Goal: Task Accomplishment & Management: Complete application form

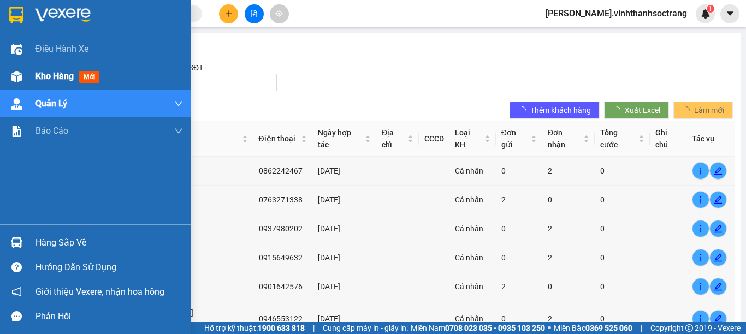
click at [54, 76] on span "Kho hàng" at bounding box center [54, 76] width 38 height 10
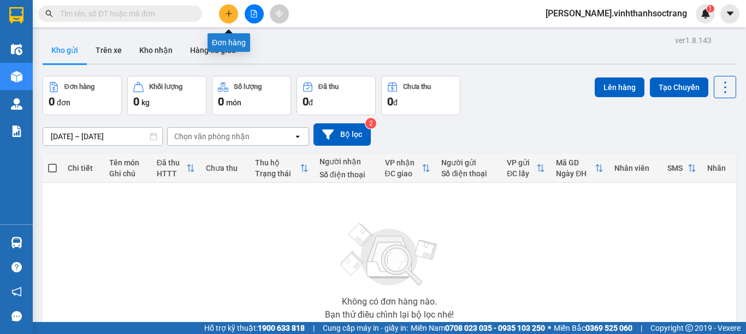
click at [228, 15] on icon "plus" at bounding box center [229, 14] width 8 height 8
click at [104, 15] on input "text" at bounding box center [124, 14] width 129 height 12
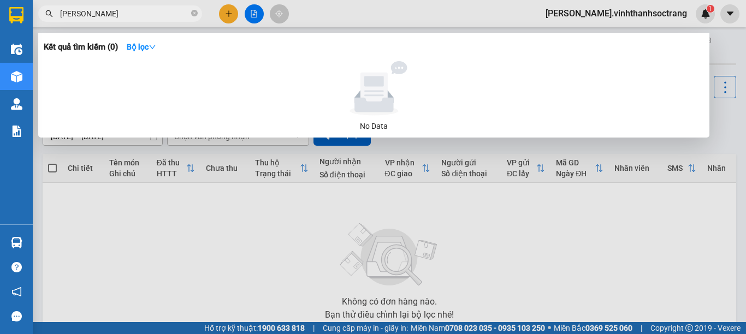
click at [104, 15] on input "[PERSON_NAME]" at bounding box center [124, 14] width 129 height 12
click at [75, 12] on input "[PERSON_NAME]" at bounding box center [124, 14] width 129 height 12
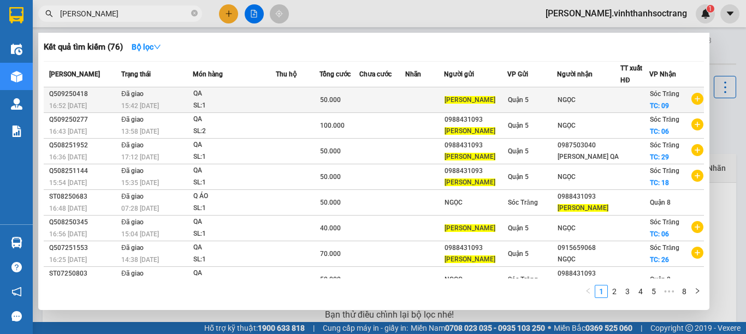
type input "[PERSON_NAME]"
click at [369, 103] on td at bounding box center [382, 100] width 46 height 26
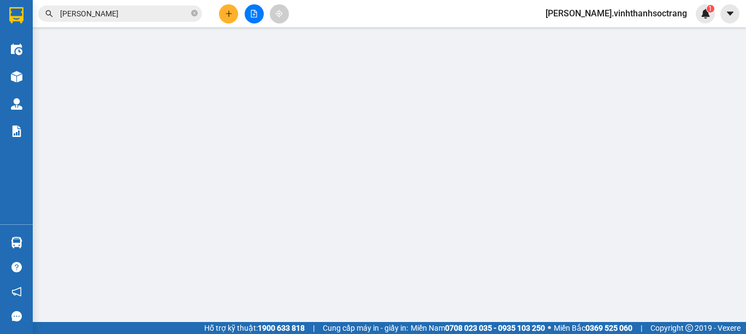
type input "[PERSON_NAME]"
type input "NGỌC"
checkbox input "true"
type input "09"
type input "50.000"
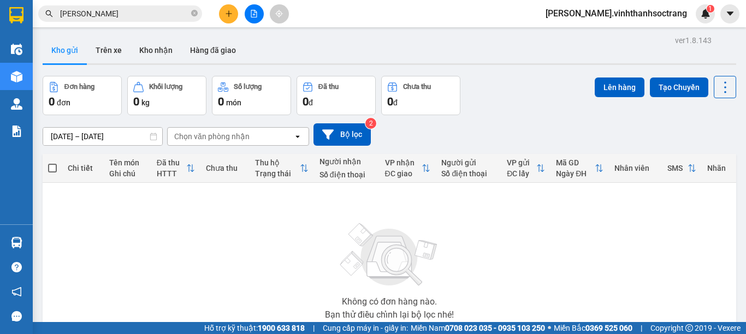
click at [164, 15] on input "[PERSON_NAME]" at bounding box center [124, 14] width 129 height 12
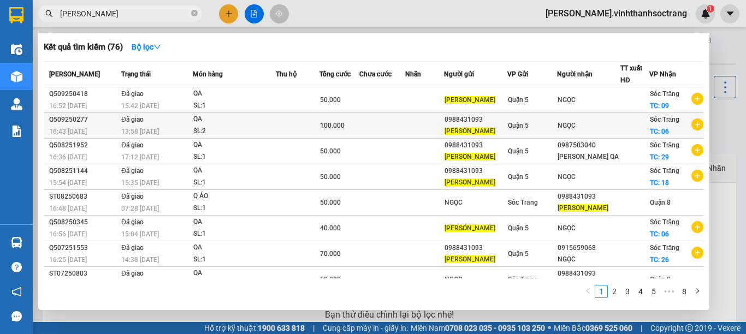
click at [385, 126] on td at bounding box center [382, 126] width 46 height 26
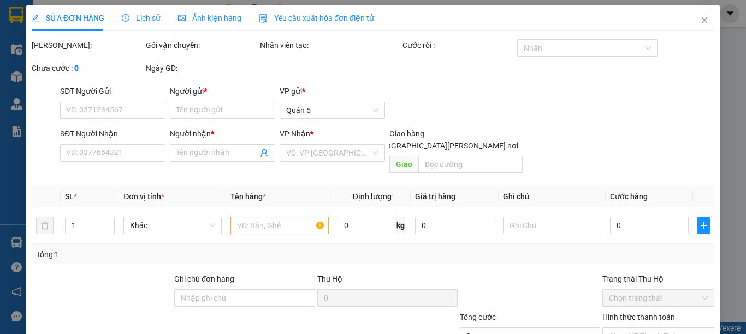
type input "0988431093"
type input "[PERSON_NAME]"
type input "NGỌC"
checkbox input "true"
type input "06"
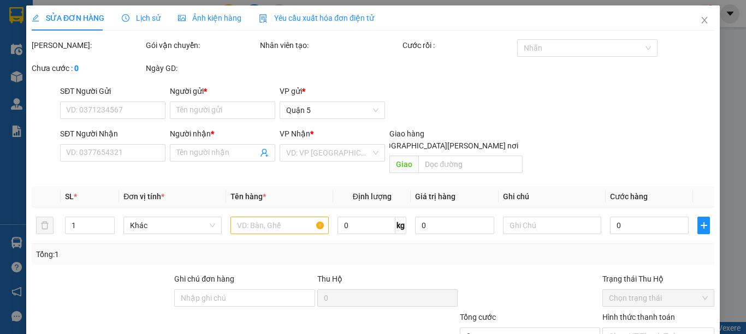
type input "100.000"
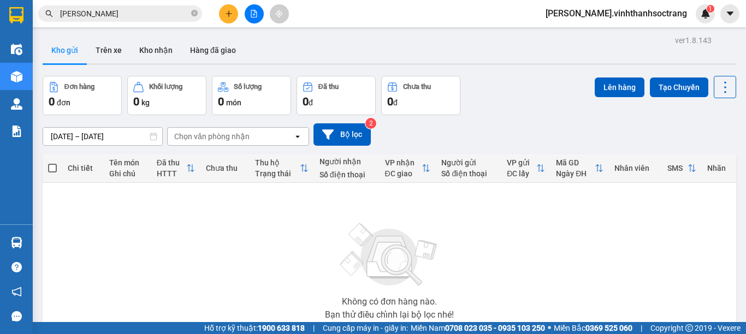
click at [107, 16] on input "[PERSON_NAME]" at bounding box center [124, 14] width 129 height 12
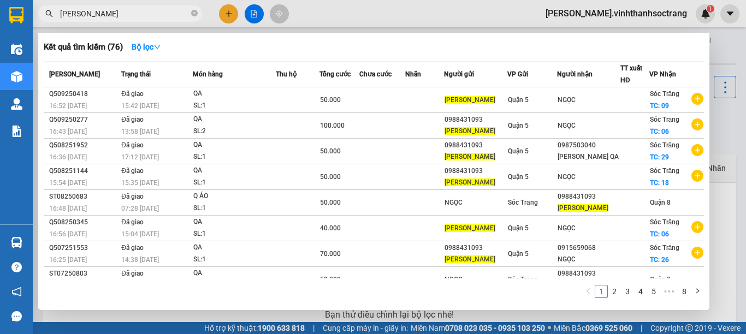
click at [140, 19] on input "[PERSON_NAME]" at bounding box center [124, 14] width 129 height 12
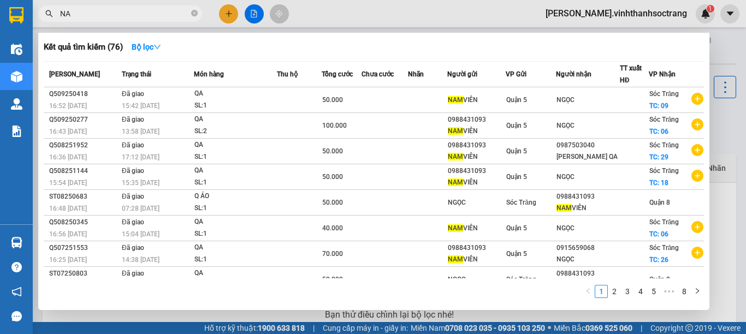
type input "N"
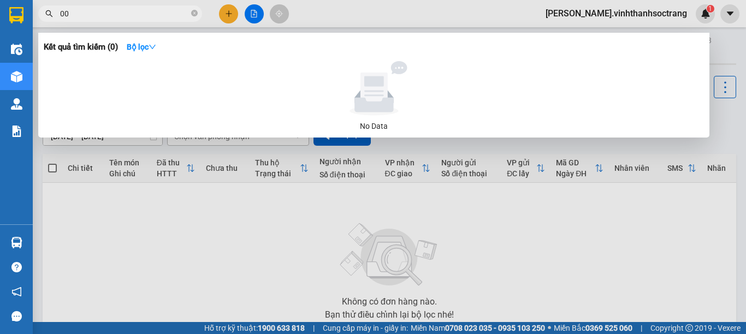
type input "0"
type input "[PERSON_NAME]"
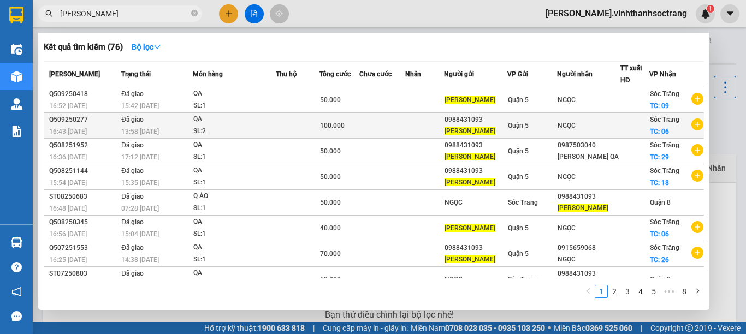
click at [460, 124] on div "0988431093" at bounding box center [475, 119] width 62 height 11
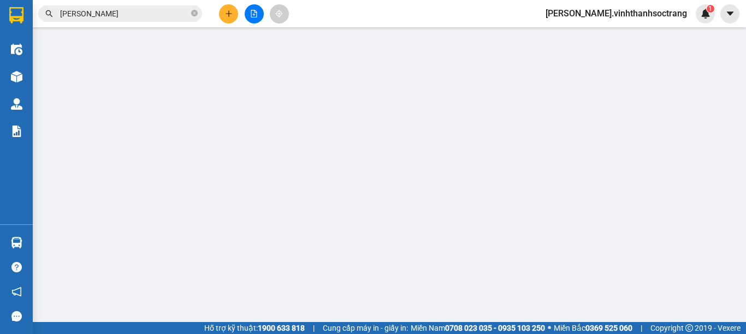
type input "0988431093"
type input "[PERSON_NAME]"
type input "NGỌC"
checkbox input "true"
type input "06"
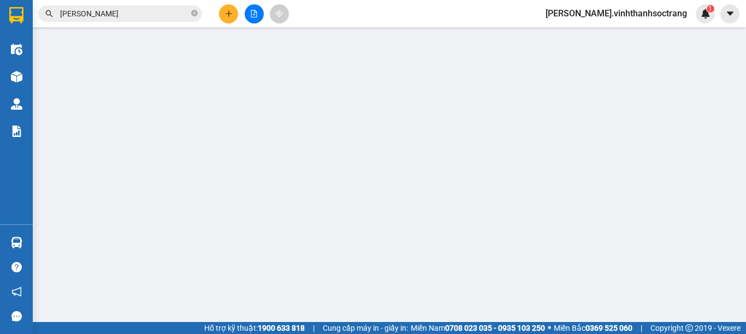
type input "100.000"
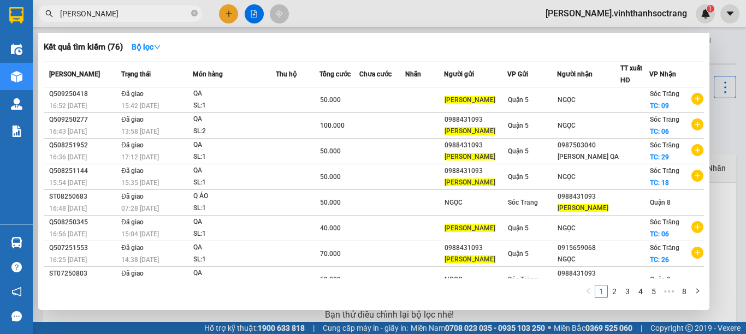
click at [163, 10] on input "[PERSON_NAME]" at bounding box center [124, 14] width 129 height 12
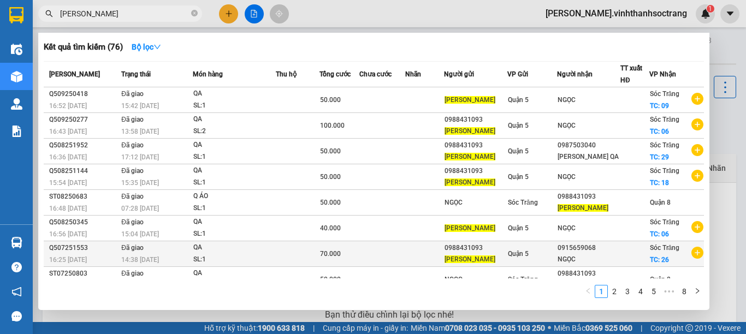
scroll to position [66, 0]
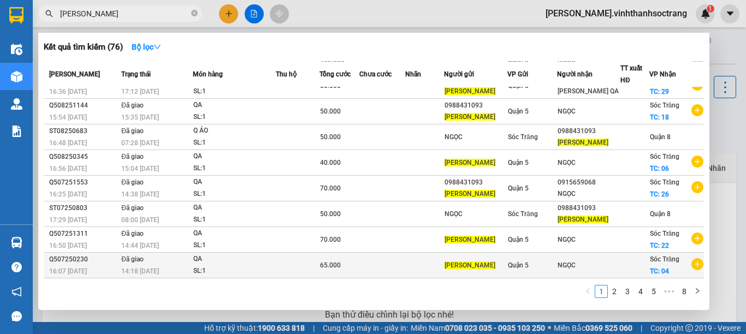
click at [478, 262] on div "[PERSON_NAME]" at bounding box center [475, 265] width 62 height 11
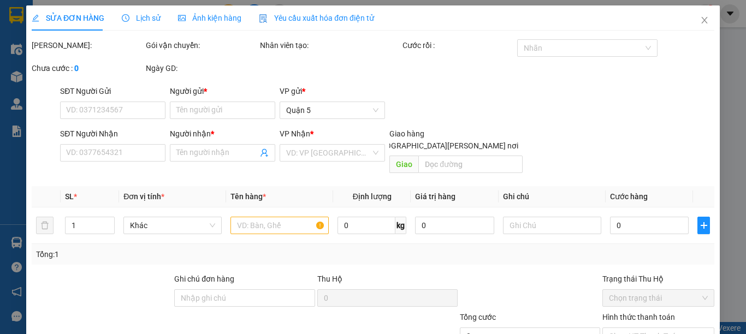
type input "[PERSON_NAME]"
type input "NGỌC"
checkbox input "true"
type input "04"
type input "65.000"
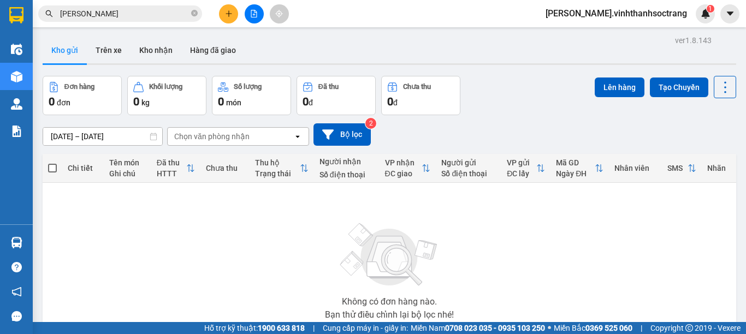
click at [177, 14] on input "[PERSON_NAME]" at bounding box center [124, 14] width 129 height 12
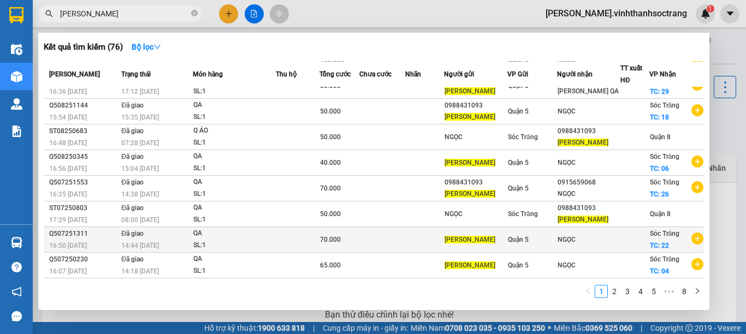
click at [515, 242] on span "Quận 5" at bounding box center [518, 240] width 21 height 8
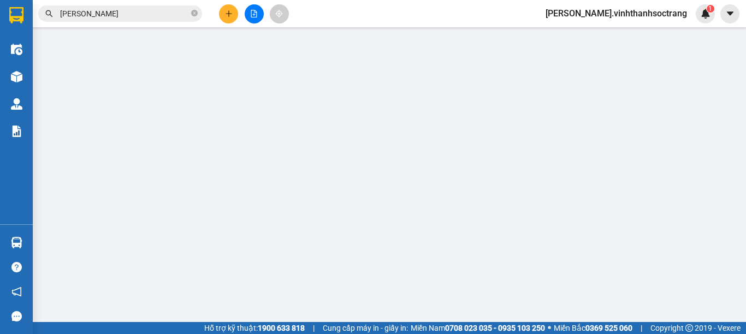
type input "[PERSON_NAME]"
type input "NGỌC"
checkbox input "true"
type input "22"
type input "70.000"
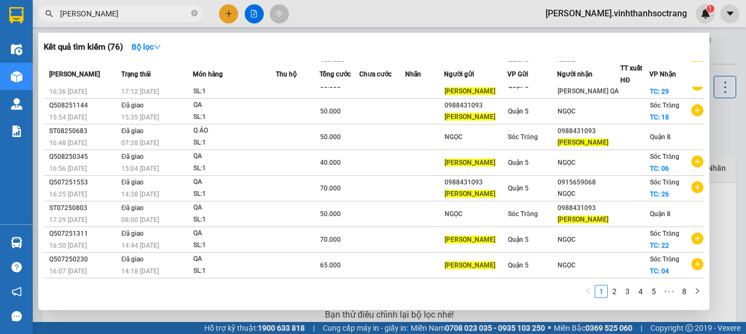
click at [103, 13] on input "[PERSON_NAME]" at bounding box center [124, 14] width 129 height 12
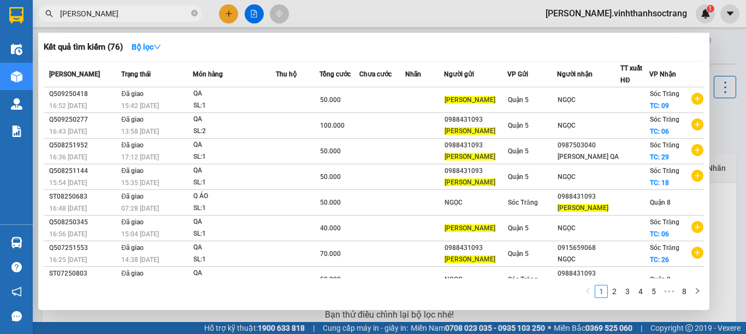
click at [56, 73] on span "[PERSON_NAME]" at bounding box center [74, 74] width 51 height 8
click at [63, 71] on span "[PERSON_NAME]" at bounding box center [74, 74] width 51 height 8
click at [56, 74] on span "[PERSON_NAME]" at bounding box center [74, 74] width 51 height 8
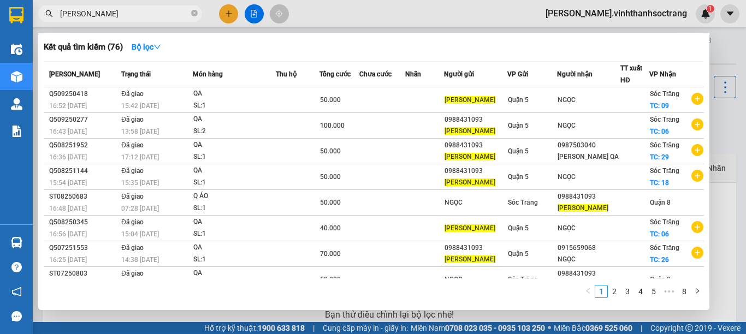
click at [56, 74] on span "[PERSON_NAME]" at bounding box center [74, 74] width 51 height 8
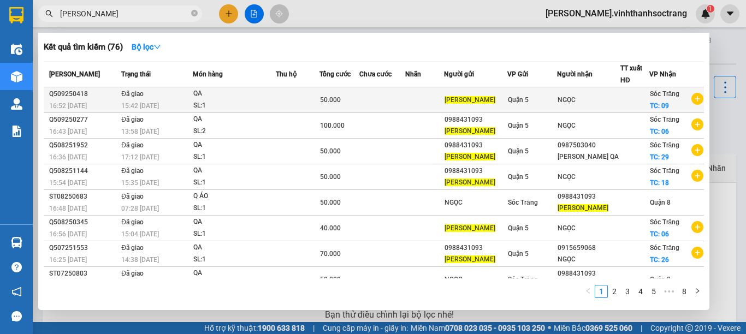
click at [452, 102] on span "[PERSON_NAME]" at bounding box center [469, 100] width 51 height 8
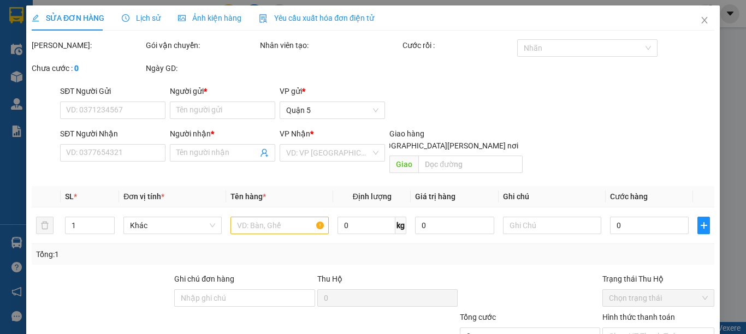
type input "[PERSON_NAME]"
type input "NGỌC"
checkbox input "true"
type input "09"
type input "50.000"
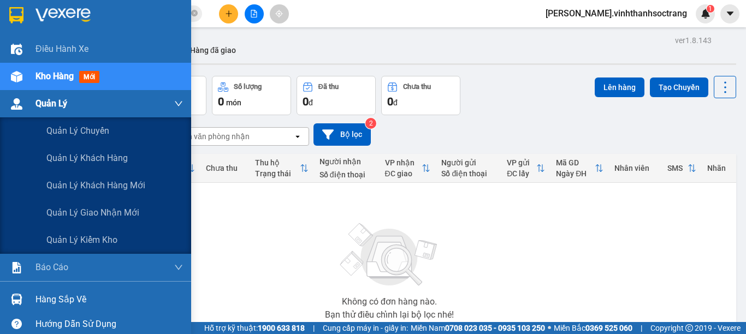
click at [45, 102] on span "Quản Lý" at bounding box center [51, 104] width 32 height 14
click at [54, 102] on span "Quản Lý" at bounding box center [51, 104] width 32 height 14
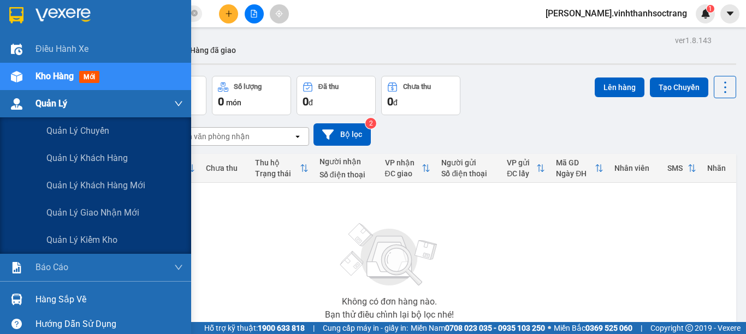
click at [54, 102] on span "Quản Lý" at bounding box center [51, 104] width 32 height 14
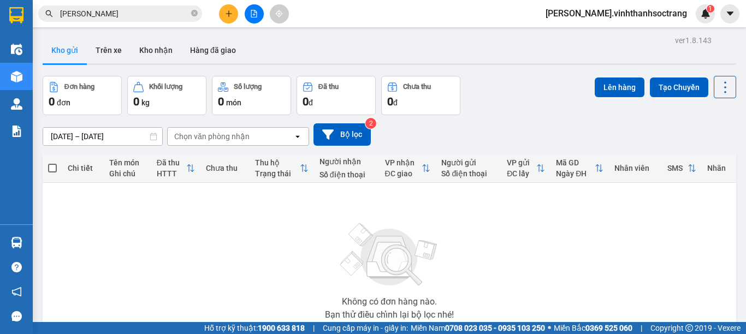
click at [115, 16] on input "[PERSON_NAME]" at bounding box center [124, 14] width 129 height 12
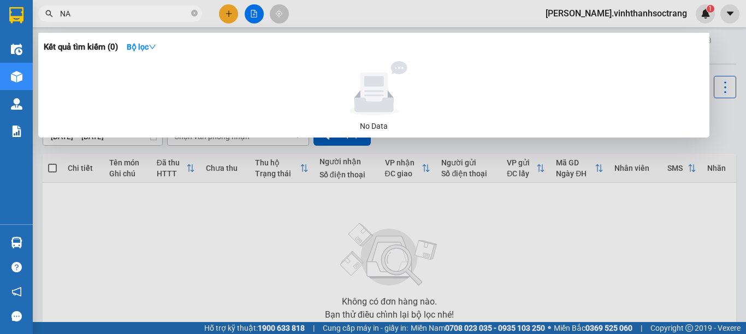
type input "N"
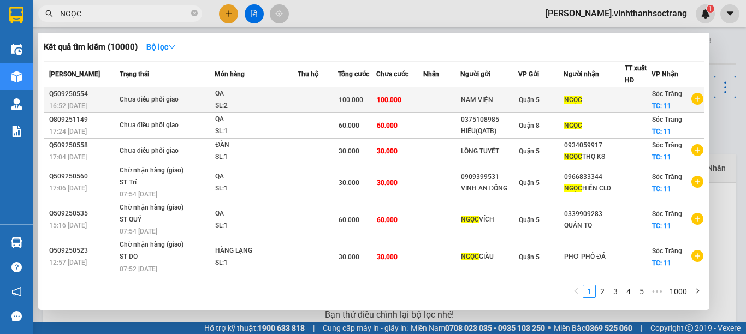
type input "NGỌC"
click at [406, 103] on td "100.000" at bounding box center [399, 100] width 47 height 26
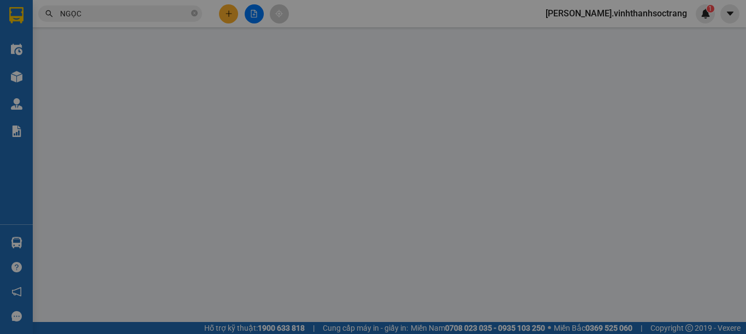
type input "NAM VIỆN"
type input "NGỌC"
checkbox input "true"
type input "11"
type input "100.000"
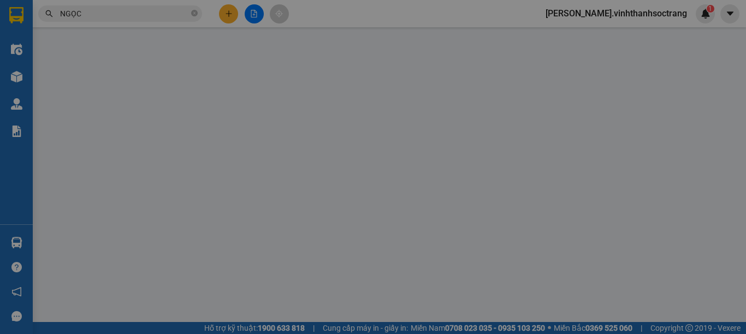
type input "100.000"
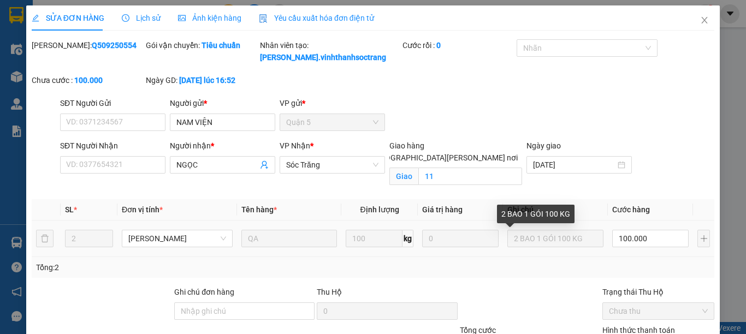
click at [518, 238] on input "2 BAO 1 GÓI 100 KG" at bounding box center [555, 238] width 96 height 17
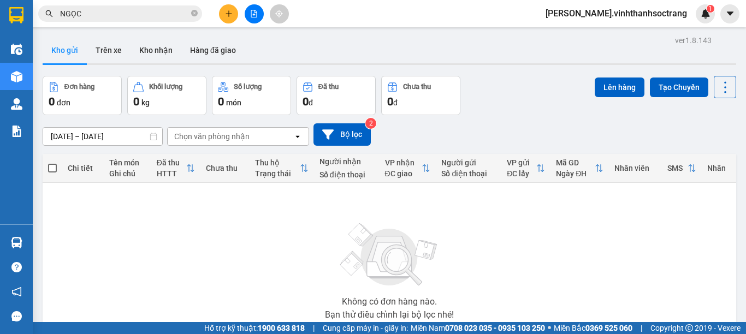
click at [134, 10] on input "NGỌC" at bounding box center [124, 14] width 129 height 12
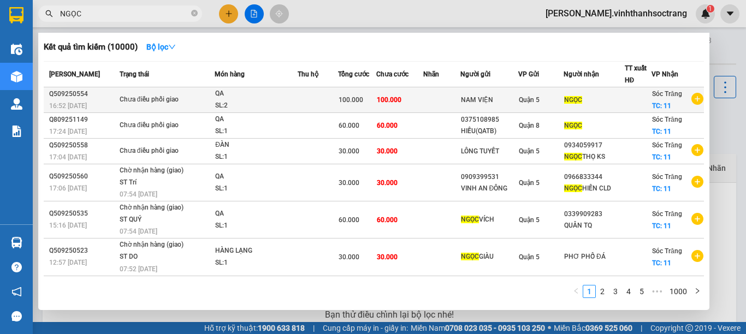
click at [691, 100] on icon "plus-circle" at bounding box center [697, 99] width 12 height 12
